Goal: Information Seeking & Learning: Learn about a topic

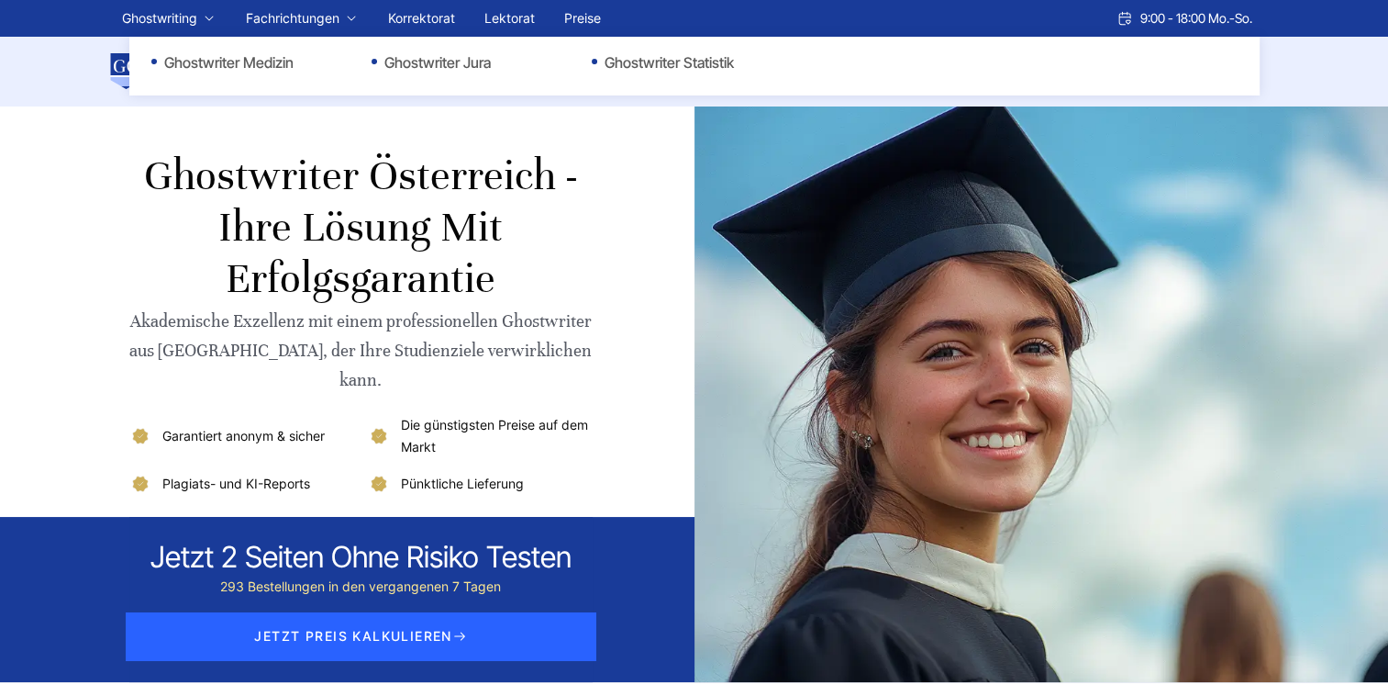
click at [332, 15] on link "Fachrichtungen" at bounding box center [293, 18] width 94 height 22
click at [352, 14] on li "Fachrichtungen Ghostwriter Medizin Ghostwriter Jura Ghostwriter Statistik" at bounding box center [302, 18] width 113 height 22
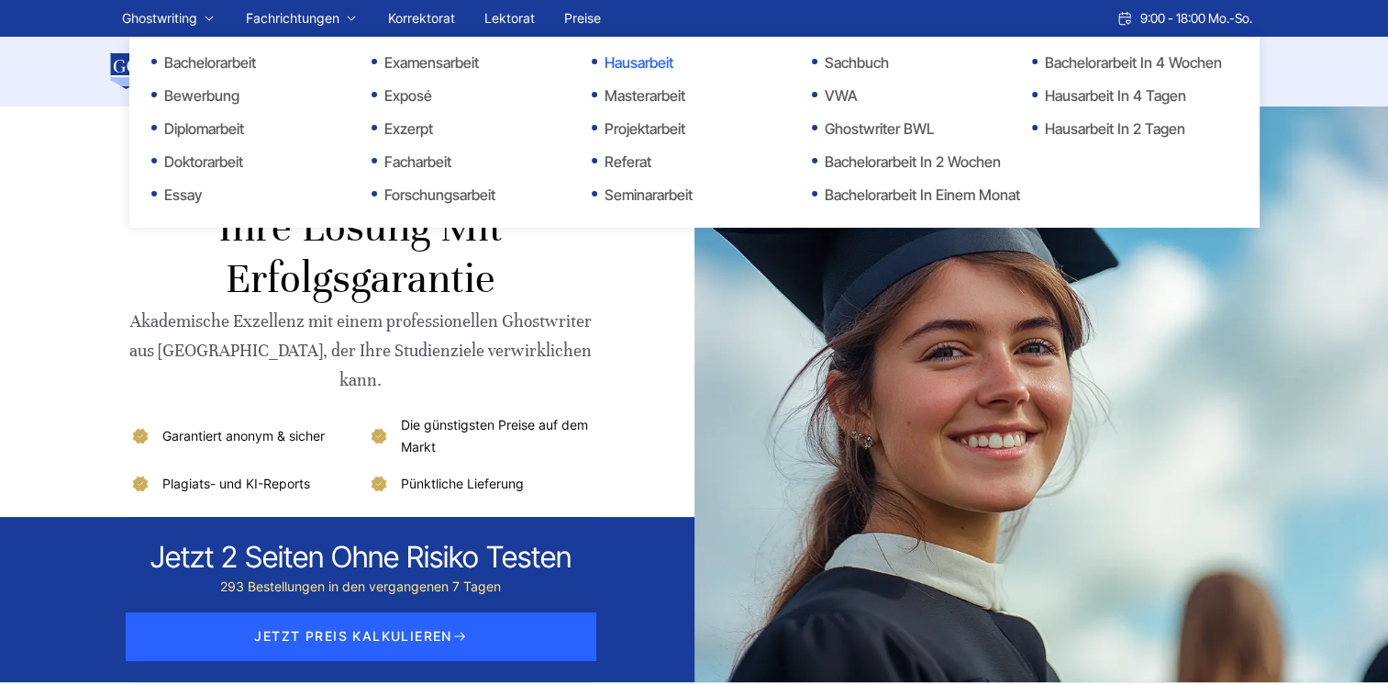
click at [653, 64] on link "Hausarbeit" at bounding box center [684, 62] width 184 height 22
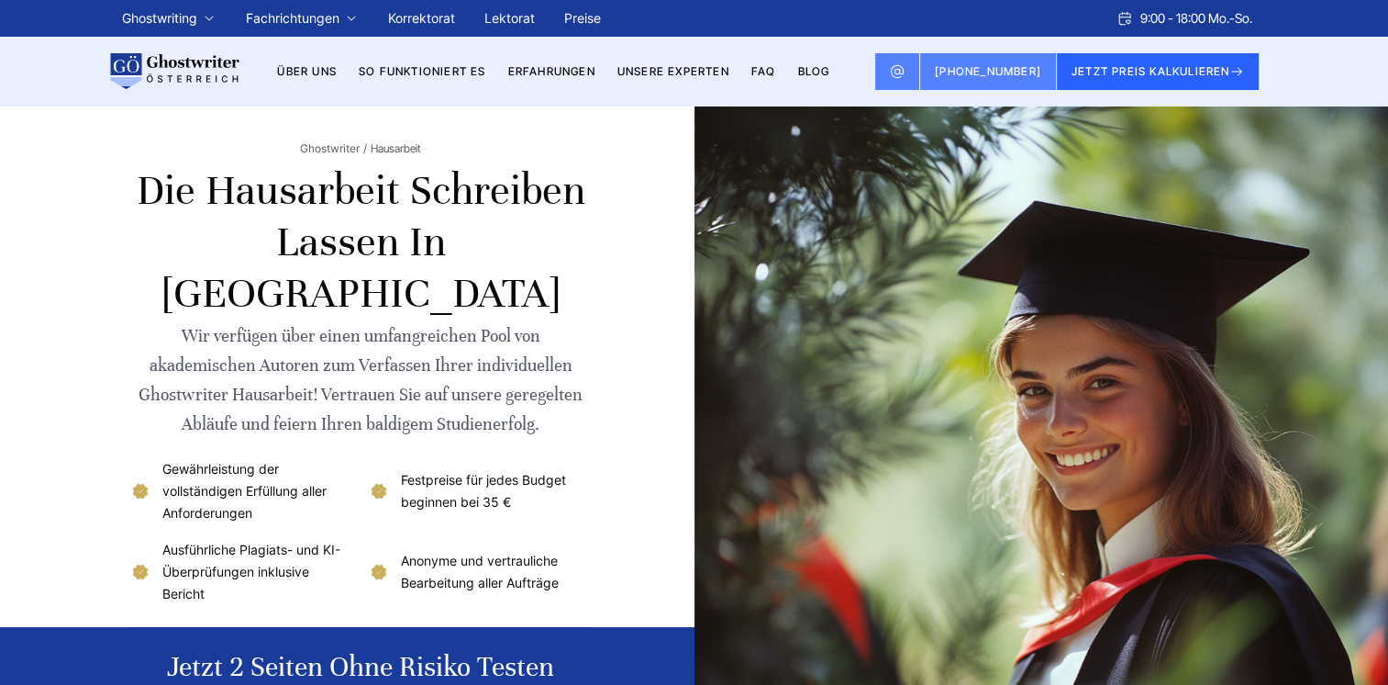
click at [584, 14] on link "Preise" at bounding box center [582, 18] width 37 height 16
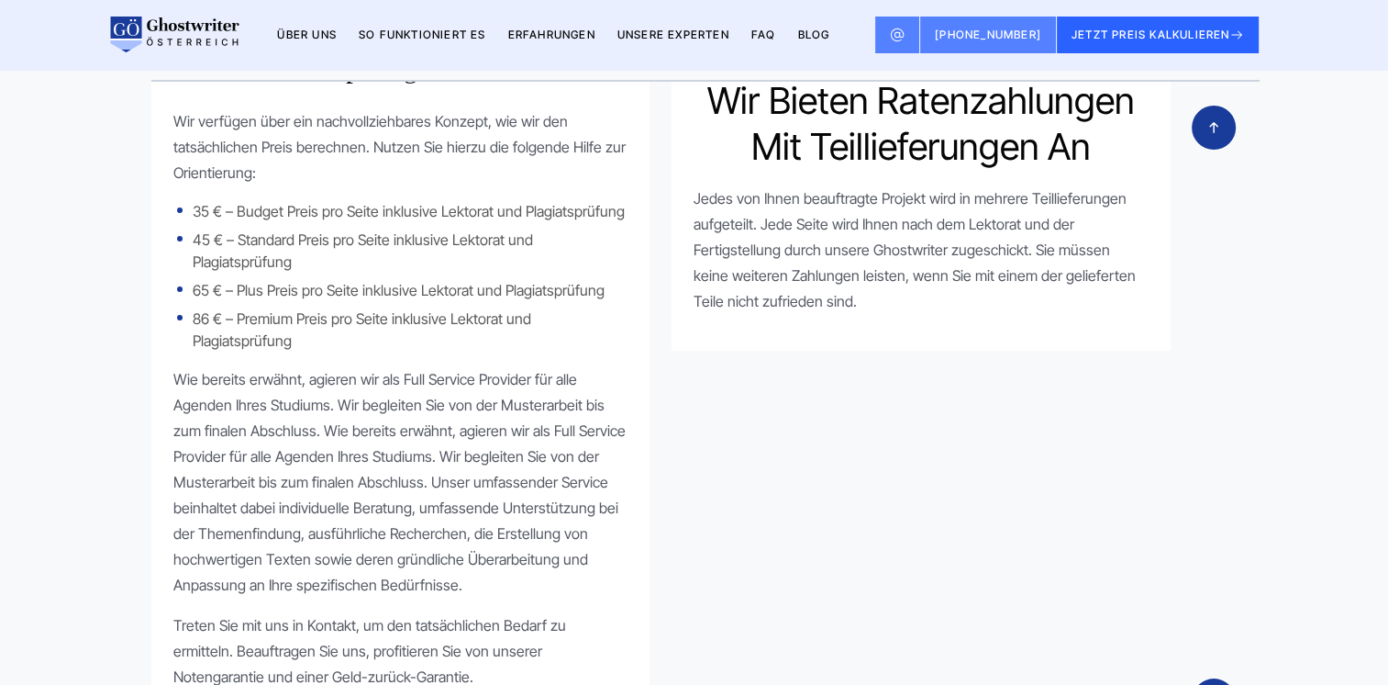
scroll to position [2753, 0]
